Goal: Use online tool/utility: Utilize a website feature to perform a specific function

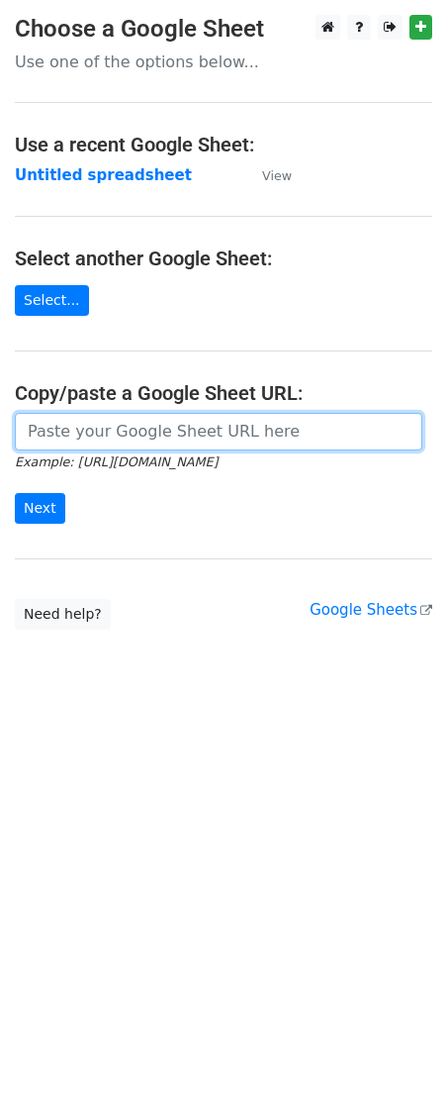
drag, startPoint x: 0, startPoint y: 0, endPoint x: 111, endPoint y: 448, distance: 461.8
click at [110, 449] on input "url" at bounding box center [219, 432] width 408 height 38
paste input "[URL][DOMAIN_NAME]"
type input "[URL][DOMAIN_NAME]"
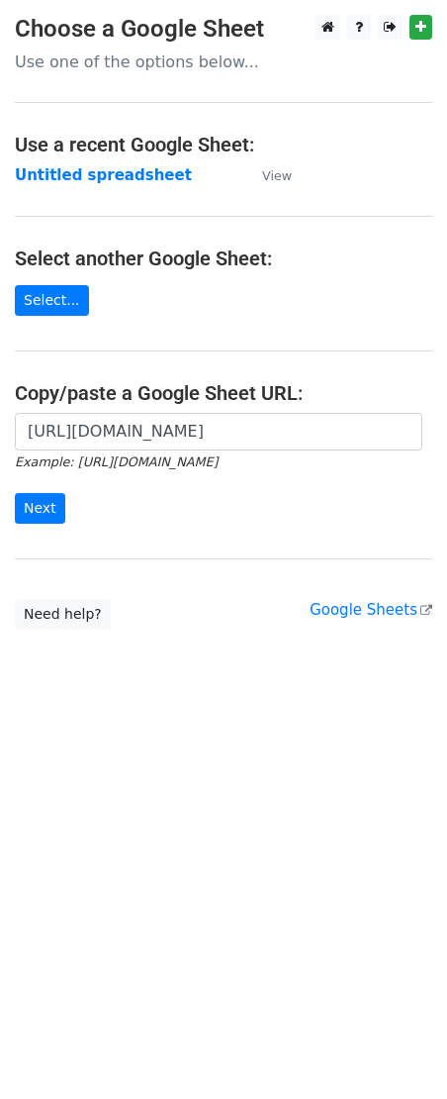
click at [10, 519] on div "[URL][DOMAIN_NAME] Example: [URL][DOMAIN_NAME] Next" at bounding box center [223, 478] width 447 height 131
click at [29, 514] on input "Next" at bounding box center [40, 508] width 50 height 31
